Goal: Task Accomplishment & Management: Use online tool/utility

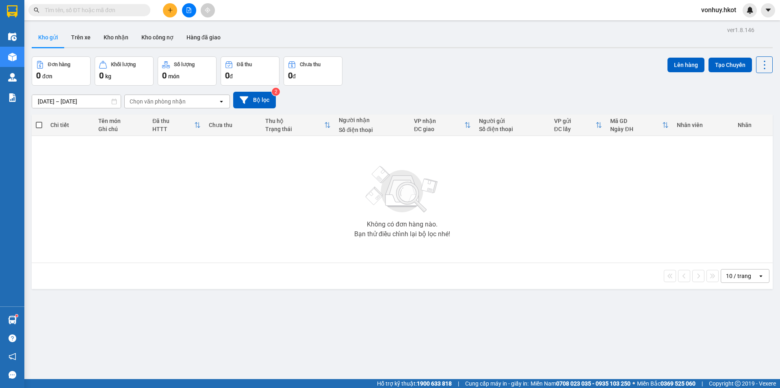
click at [54, 37] on button "Kho gửi" at bounding box center [48, 38] width 33 height 20
click at [88, 102] on input "[DATE] – [DATE]" at bounding box center [76, 101] width 89 height 13
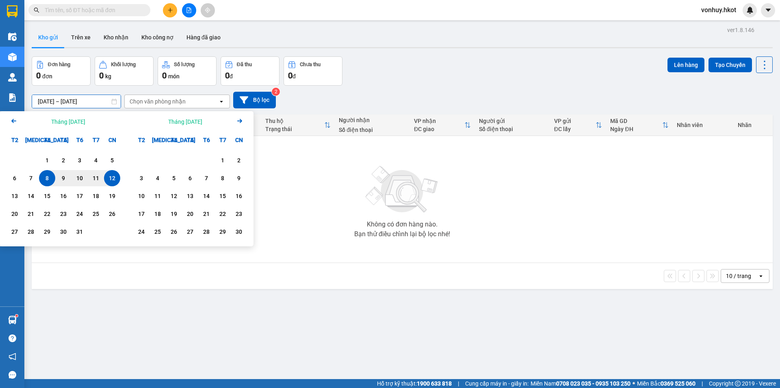
click at [46, 178] on div "8" at bounding box center [46, 179] width 11 height 10
click at [103, 178] on div "11" at bounding box center [96, 178] width 16 height 16
type input "[DATE] – [DATE]"
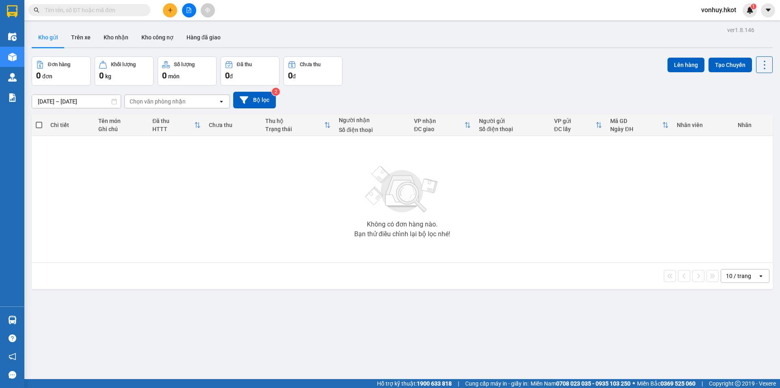
click at [71, 99] on input "[DATE] – [DATE]" at bounding box center [76, 101] width 89 height 13
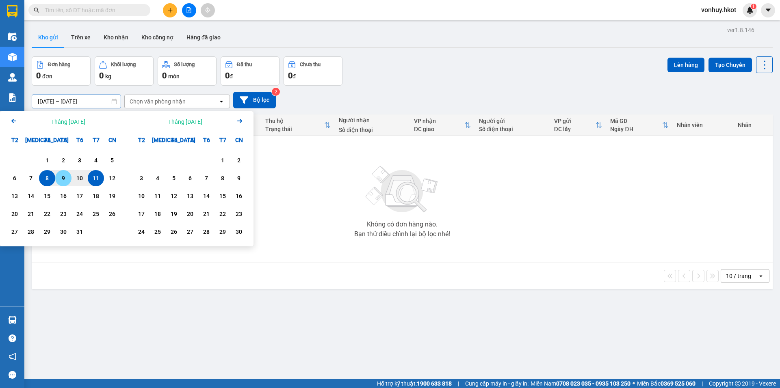
click at [59, 177] on div "9" at bounding box center [63, 179] width 11 height 10
click at [111, 181] on div "12" at bounding box center [111, 179] width 11 height 10
type input "09/10/2025 – 12/10/2025"
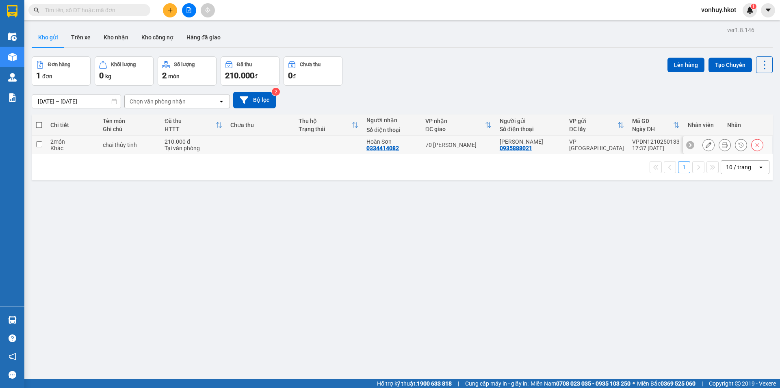
click at [210, 141] on div "210.000 đ" at bounding box center [194, 142] width 58 height 7
checkbox input "true"
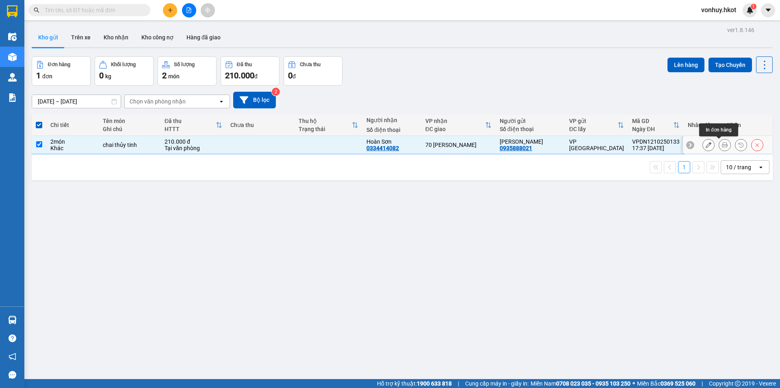
click at [722, 144] on icon at bounding box center [725, 145] width 6 height 6
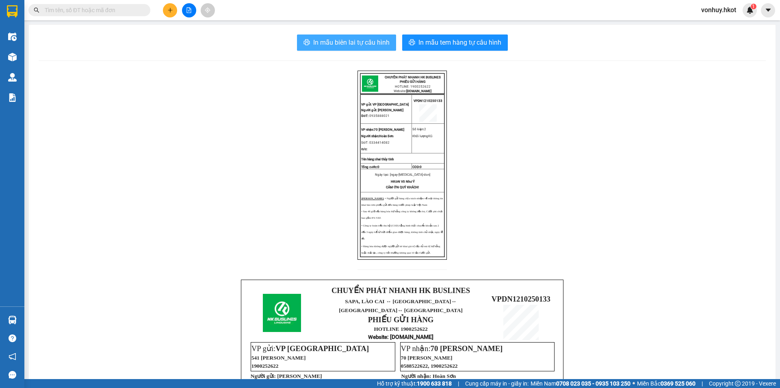
click at [361, 44] on span "In mẫu biên lai tự cấu hình" at bounding box center [351, 42] width 76 height 10
click at [571, 243] on div "CHUYỂN PHÁT NHANH HK BUSLINES PHIẾU GỬI HÀNG HOTLINE: 1900252622 Website: HKBUS…" at bounding box center [402, 314] width 727 height 486
click at [354, 43] on span "In mẫu biên lai tự cấu hình" at bounding box center [351, 42] width 76 height 10
